Goal: Find specific page/section: Find specific page/section

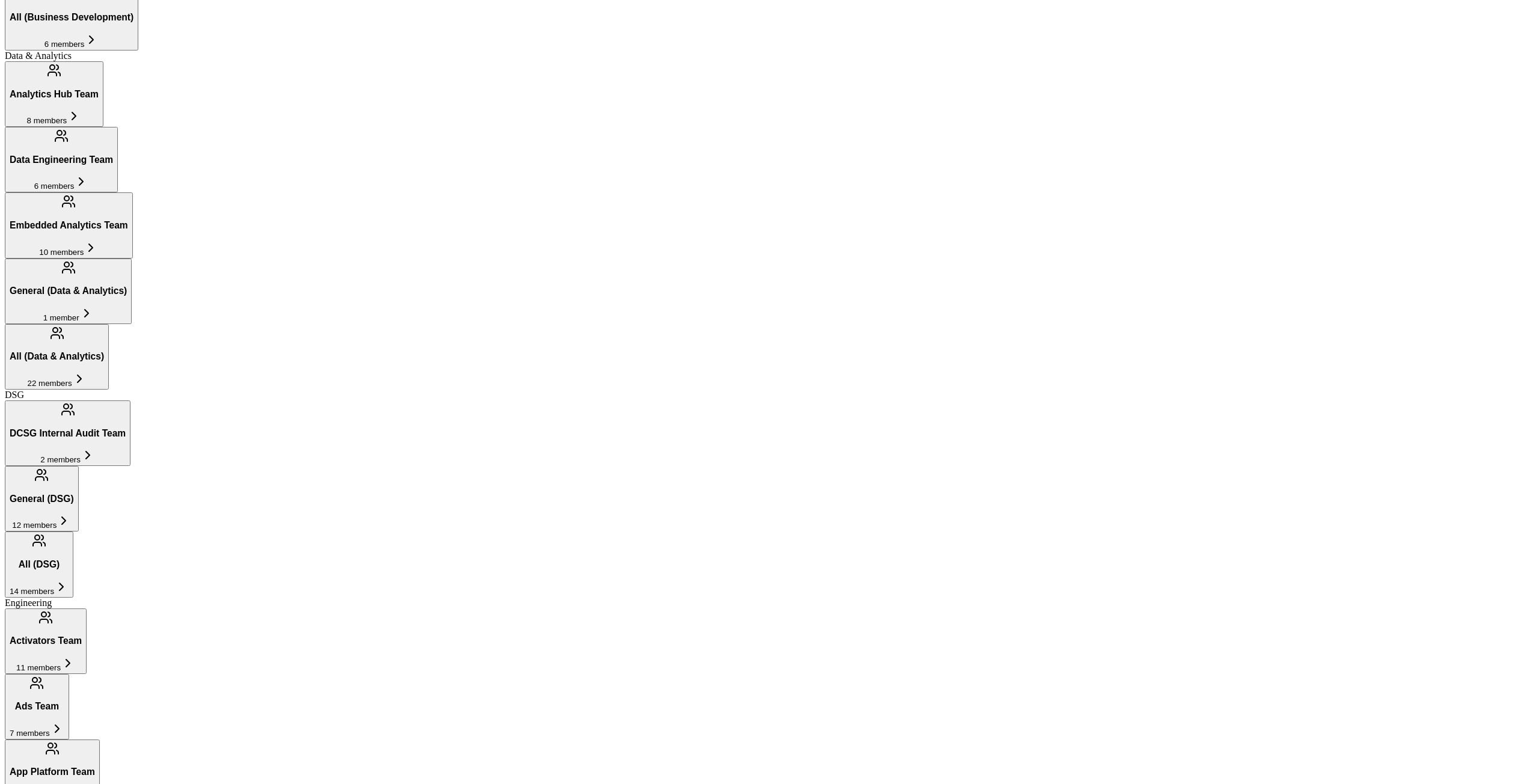
scroll to position [637, 0]
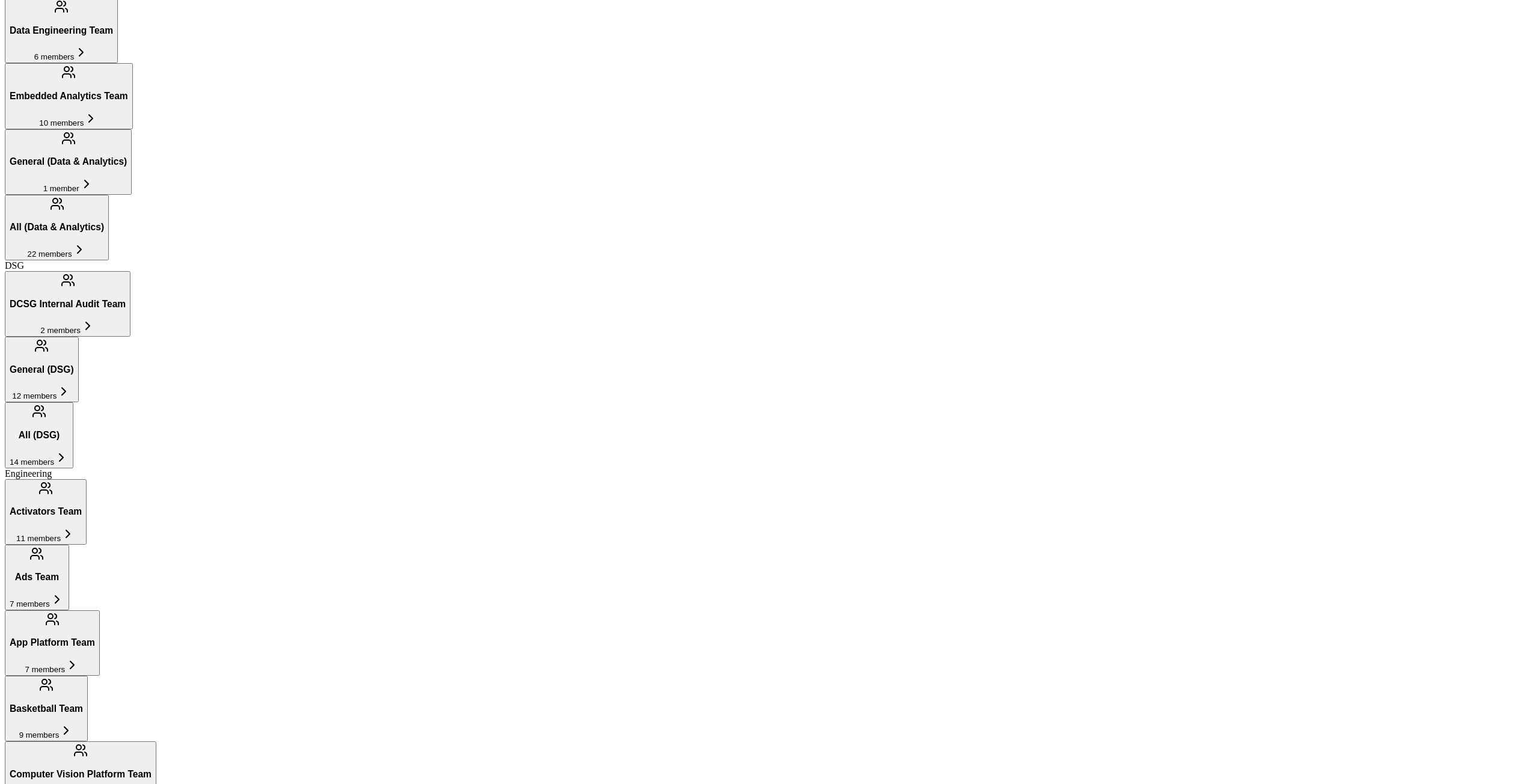
scroll to position [902, 0]
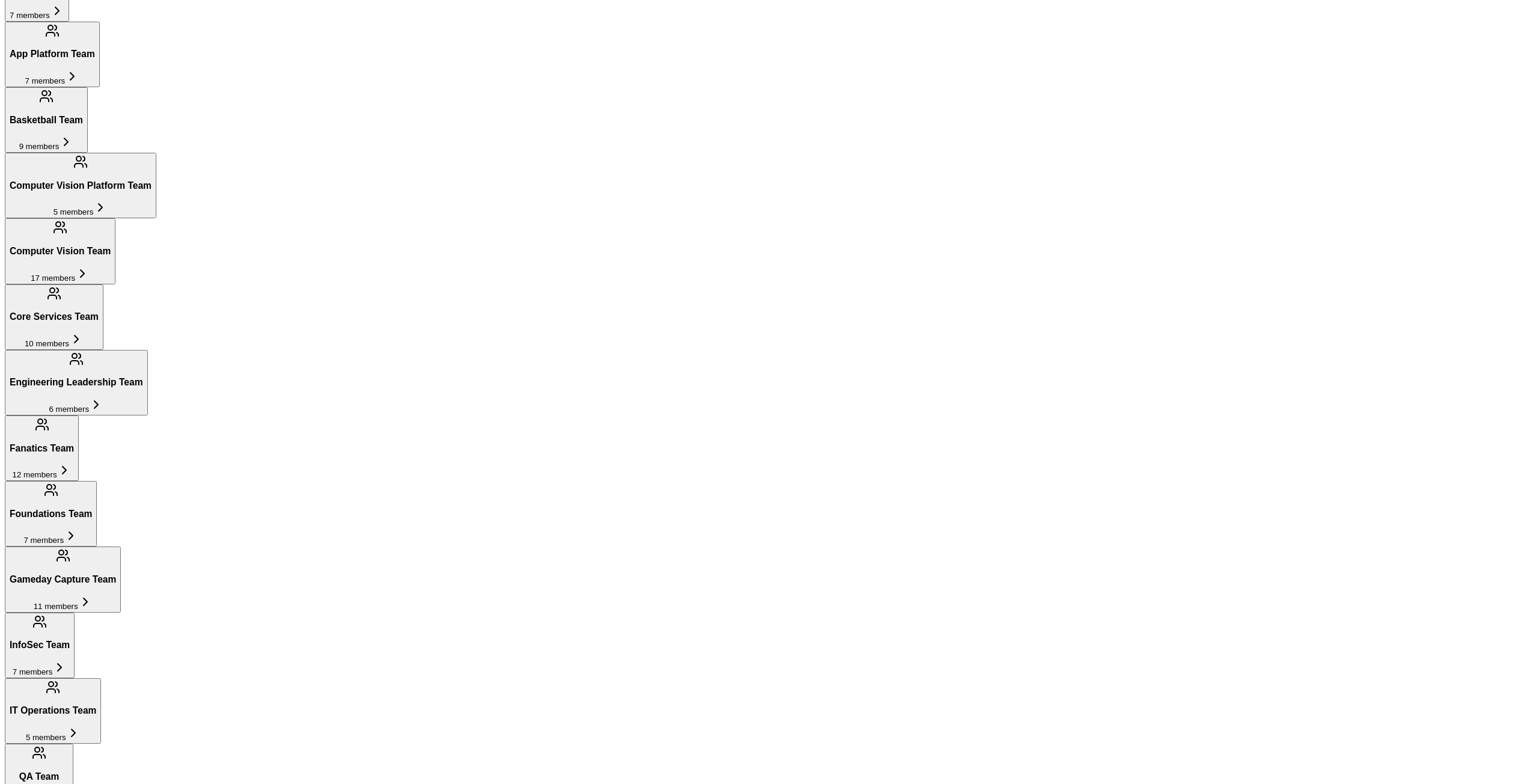
scroll to position [1383, 0]
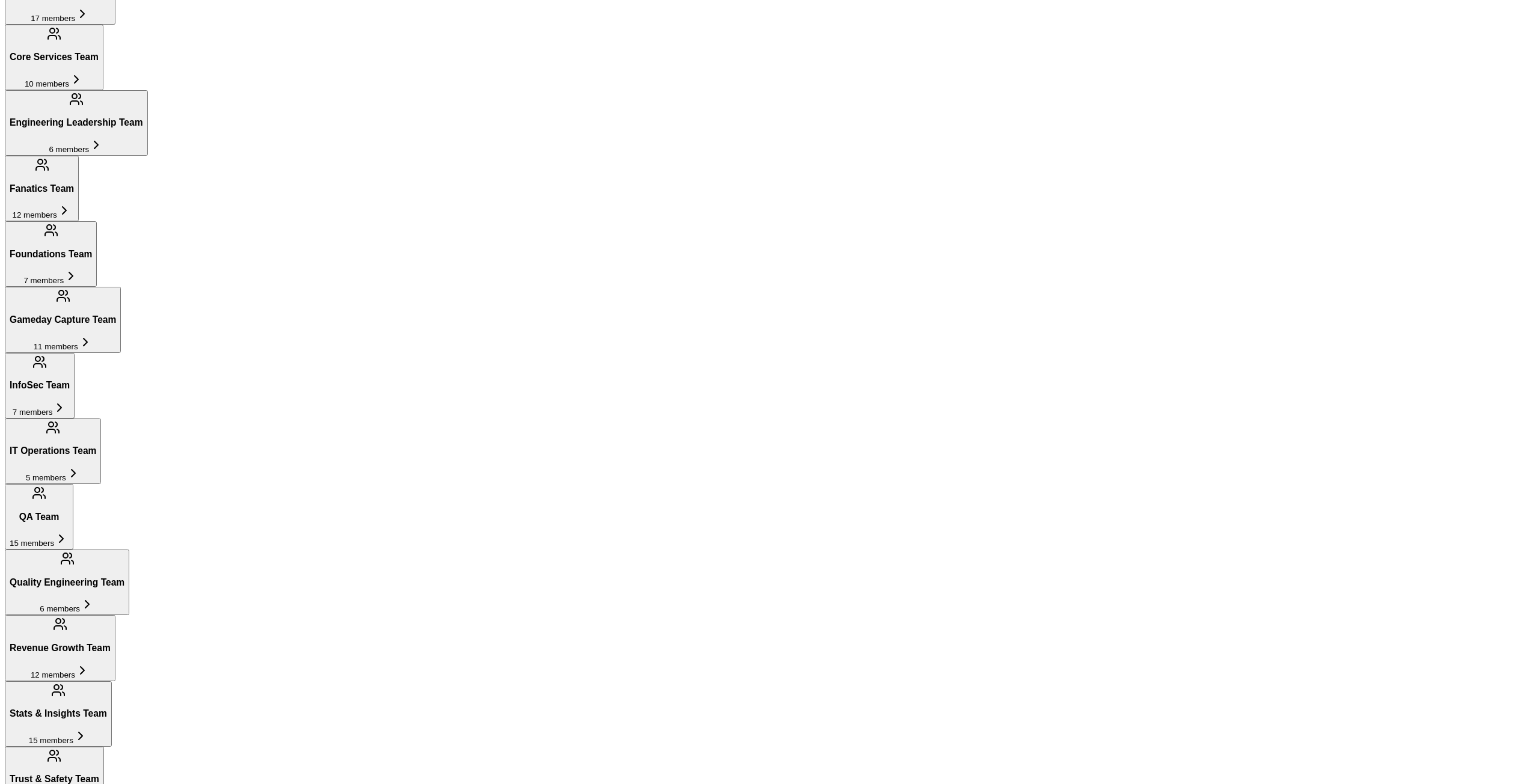
scroll to position [1564, 0]
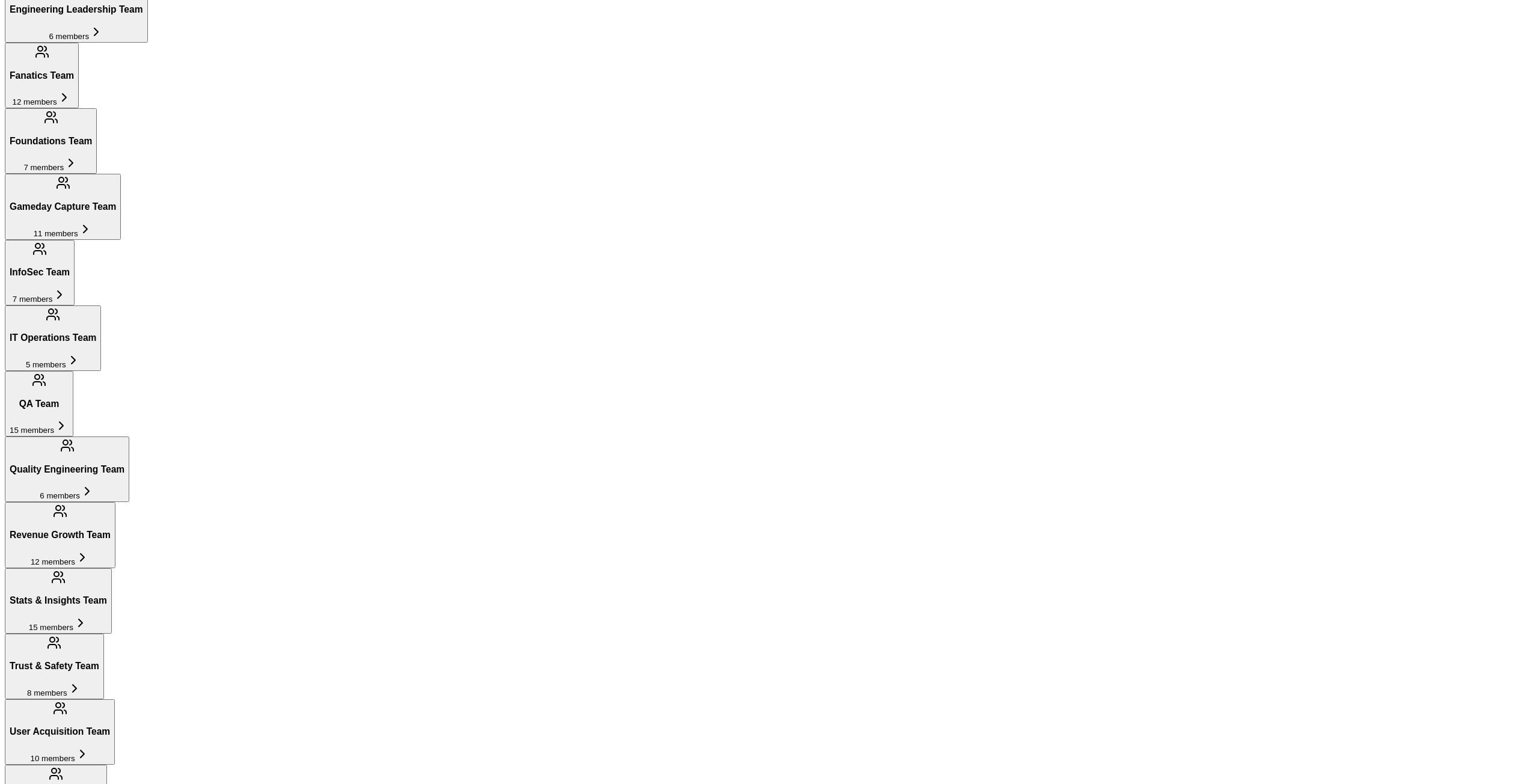
scroll to position [1744, 0]
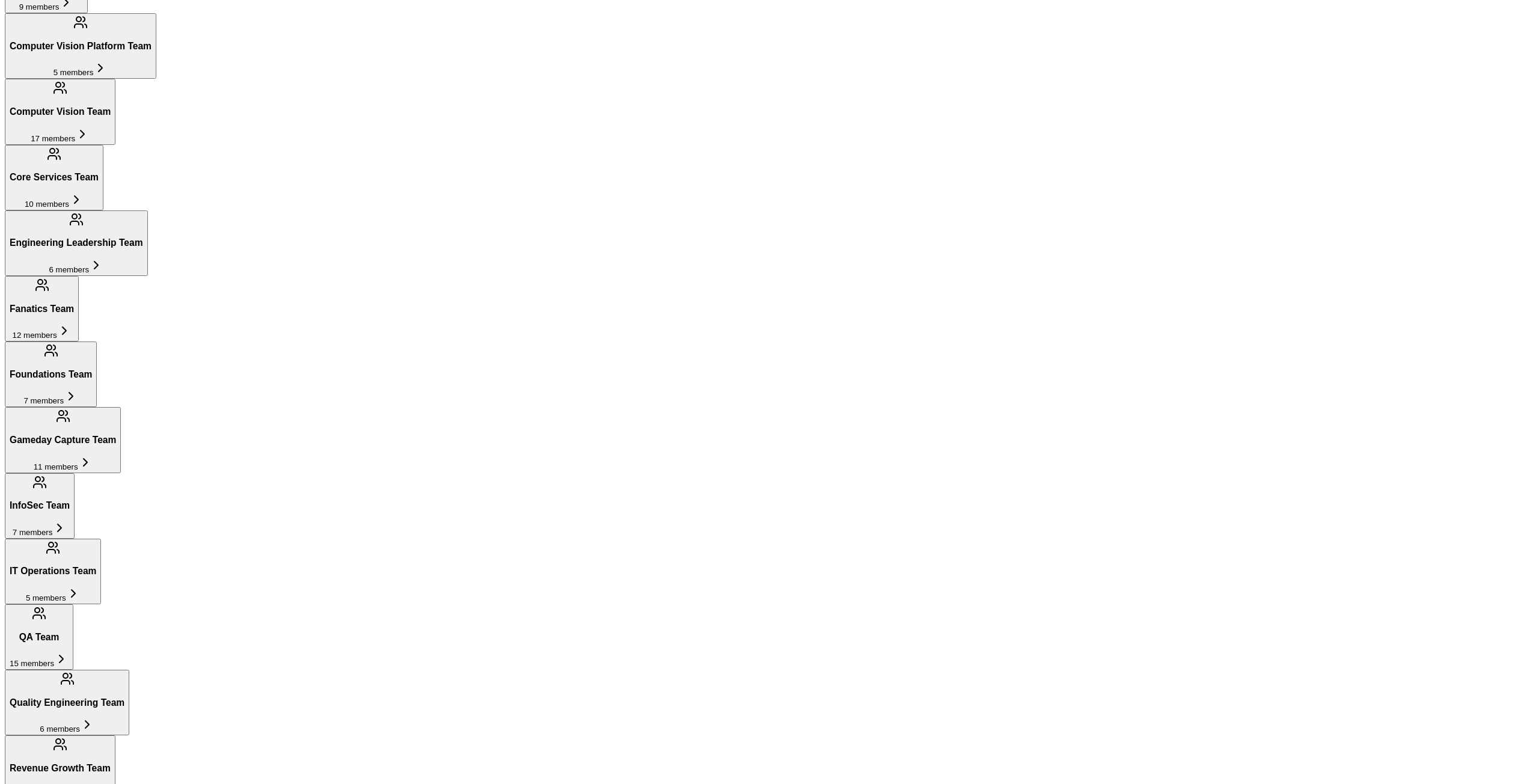
scroll to position [1614, 0]
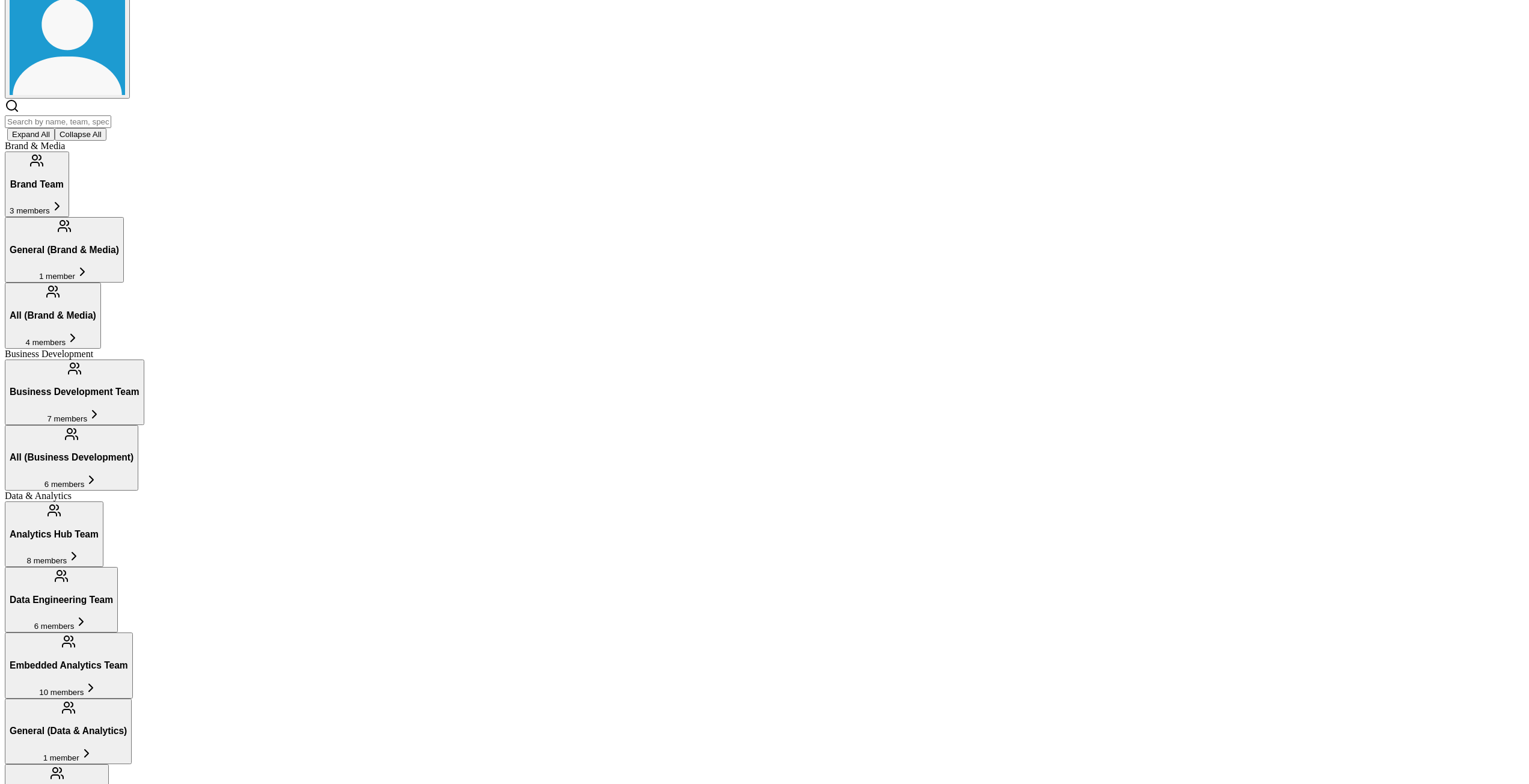
scroll to position [181, 0]
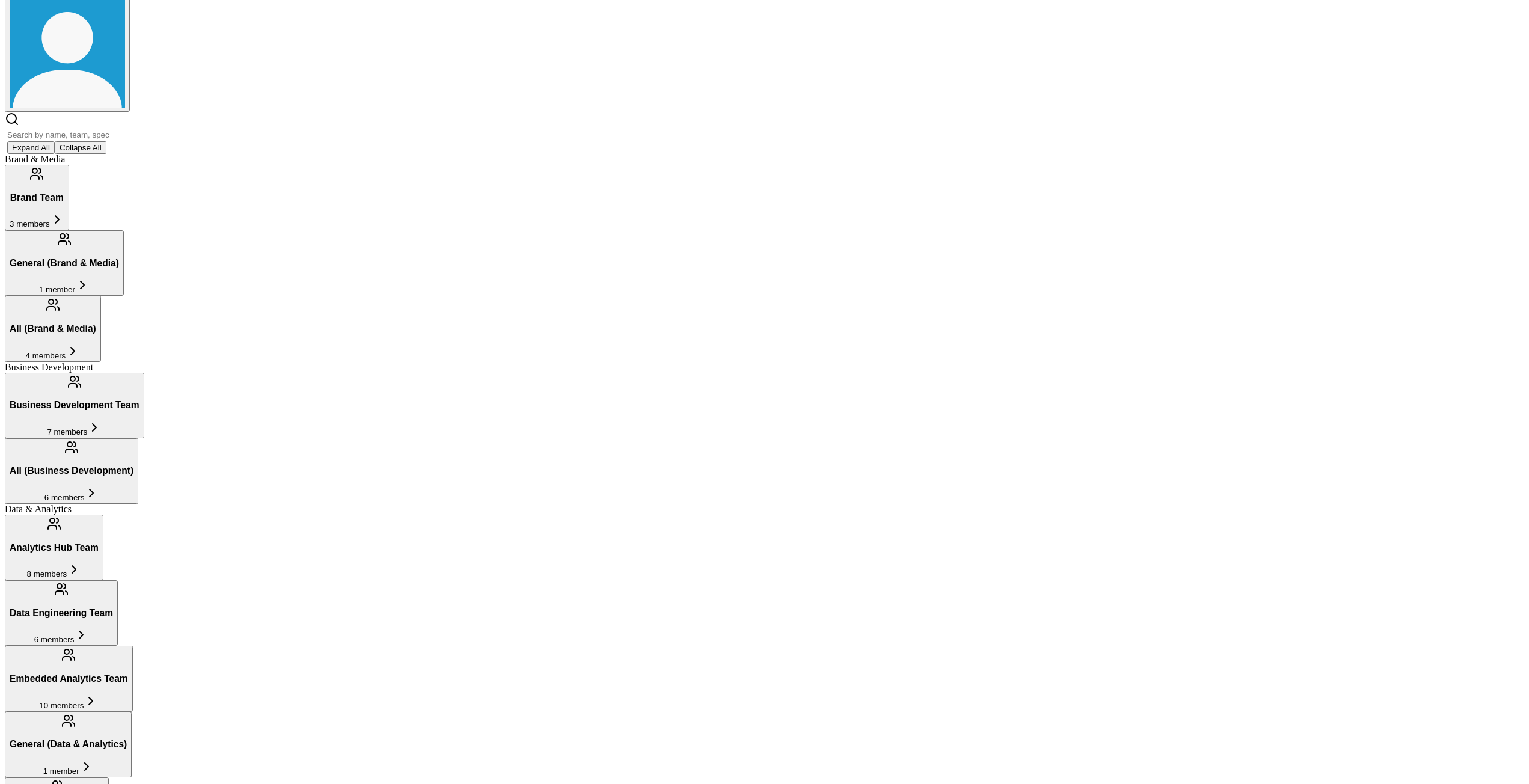
click at [111, 129] on input "text" at bounding box center [58, 135] width 107 height 12
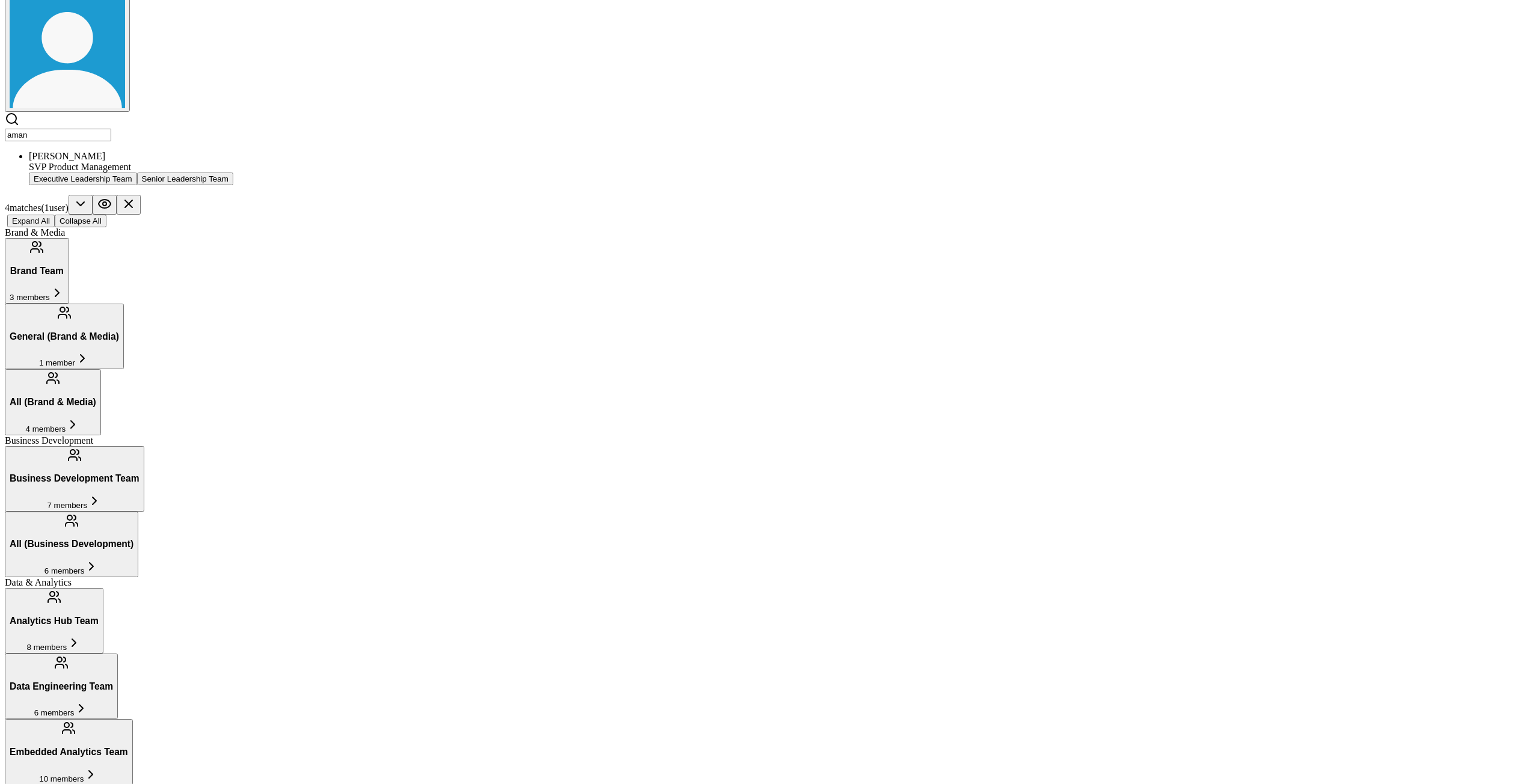
click at [111, 129] on input "aman" at bounding box center [58, 135] width 107 height 12
type input "aman"
click at [499, 151] on div "[PERSON_NAME]" at bounding box center [776, 156] width 1495 height 11
drag, startPoint x: 517, startPoint y: 48, endPoint x: 337, endPoint y: 98, distance: 186.8
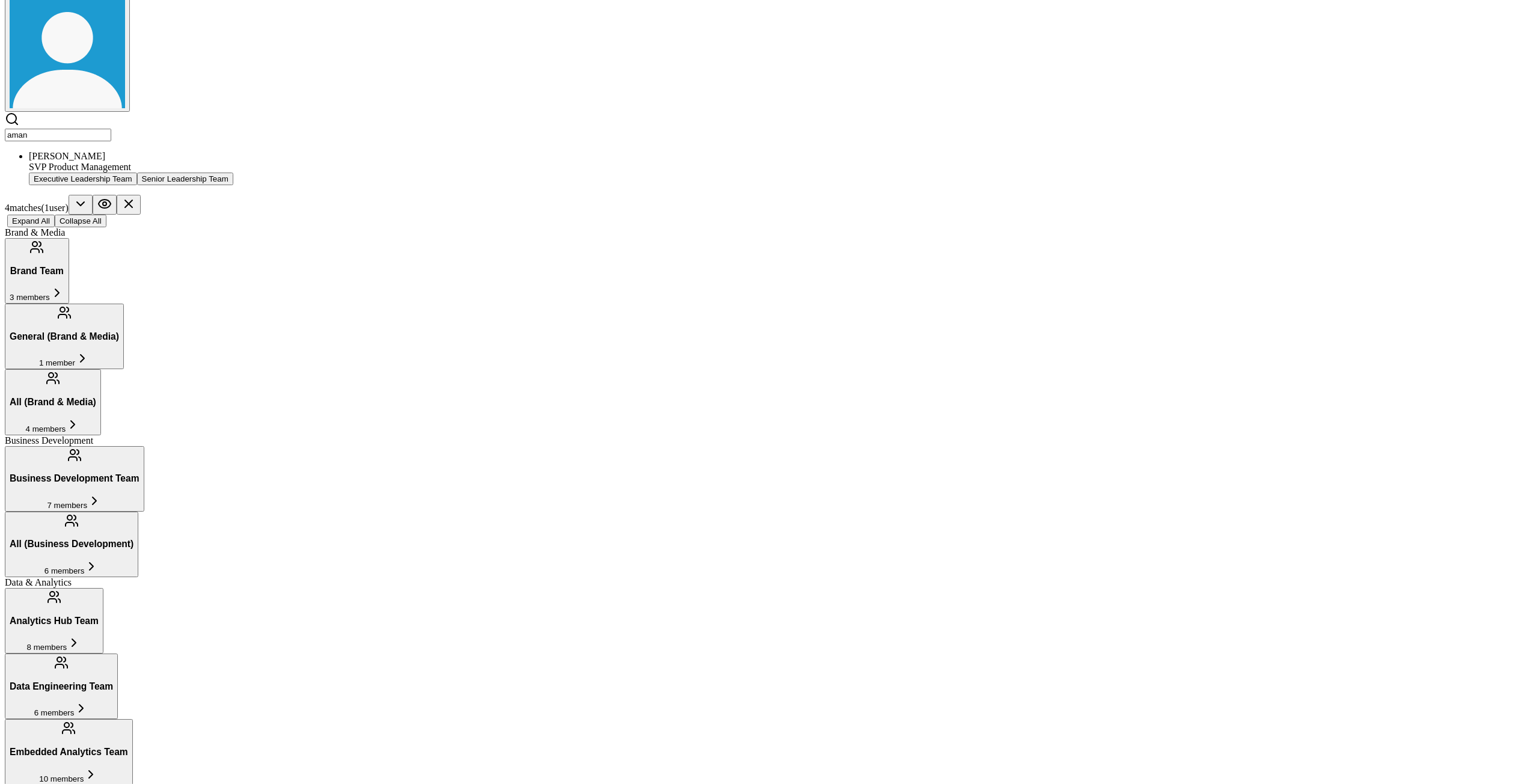
click at [399, 52] on header "Team Rosters [PERSON_NAME] [PERSON_NAME] SVP Product Management Executive Leade…" at bounding box center [764, 25] width 1520 height 403
